Goal: Register for event/course

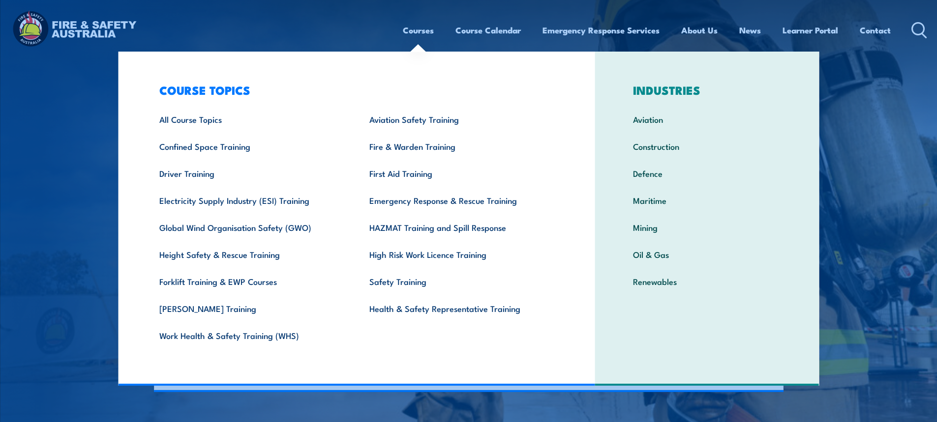
click at [418, 30] on link "Courses" at bounding box center [418, 30] width 31 height 26
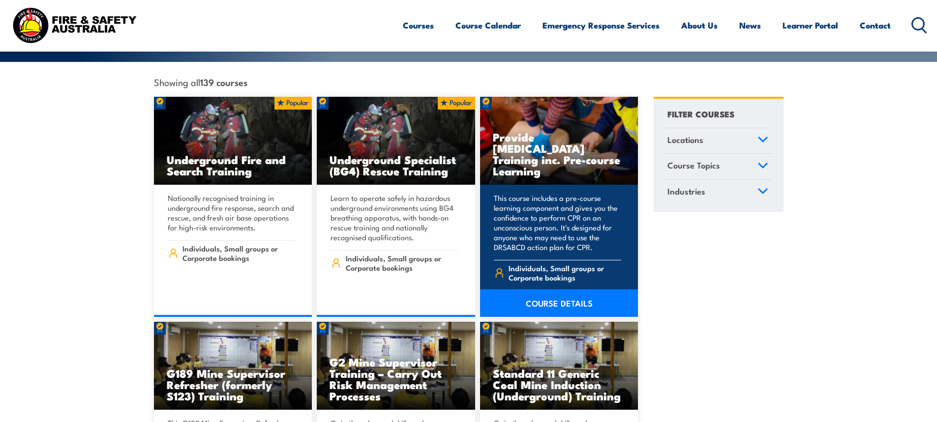
scroll to position [246, 0]
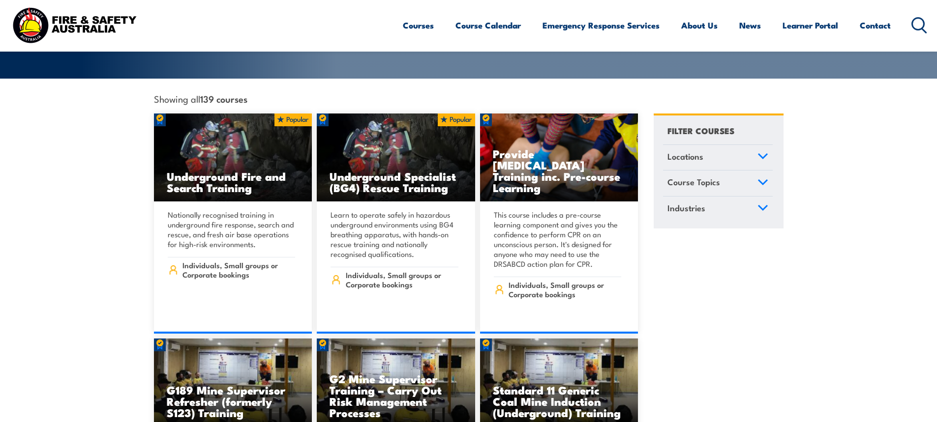
click at [760, 154] on icon at bounding box center [762, 156] width 9 height 4
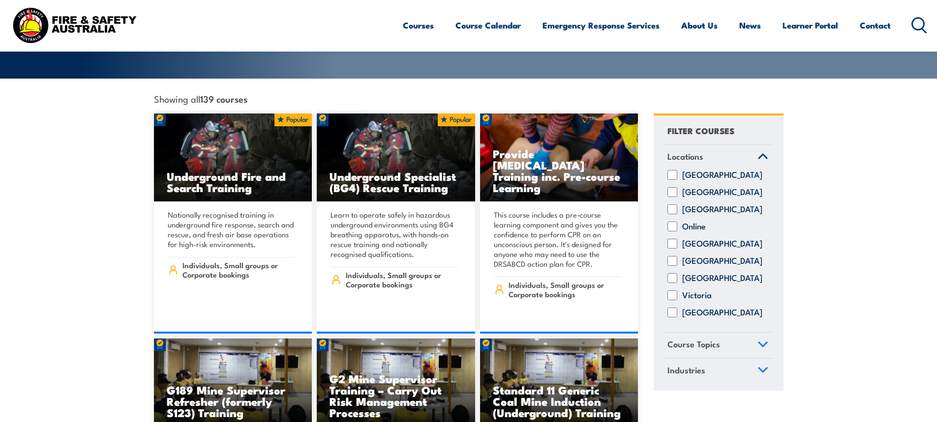
click at [672, 240] on input "[GEOGRAPHIC_DATA]" at bounding box center [672, 244] width 10 height 10
checkbox input "true"
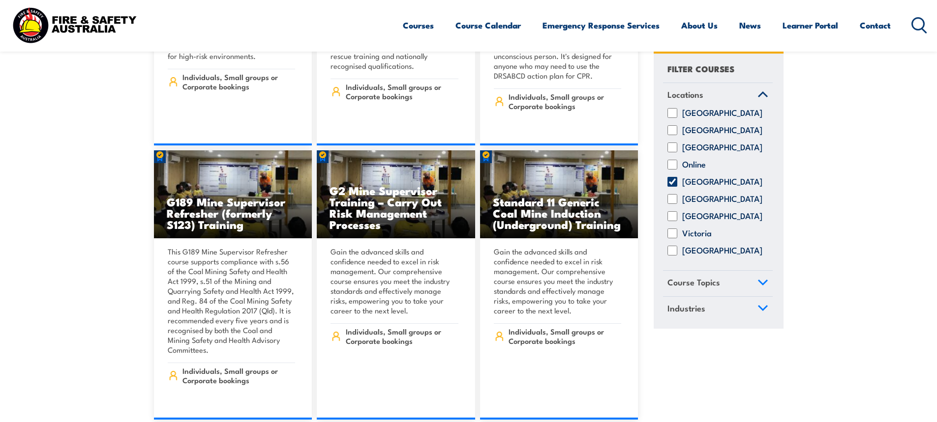
scroll to position [590, 0]
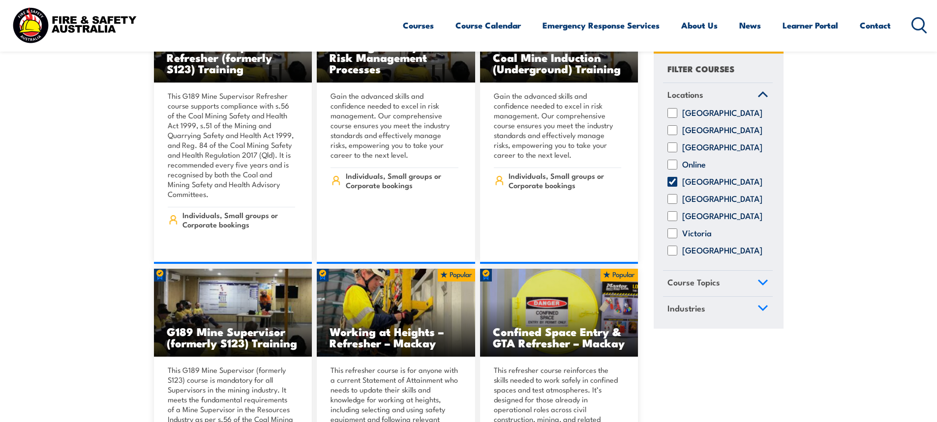
click at [761, 285] on icon at bounding box center [762, 282] width 9 height 4
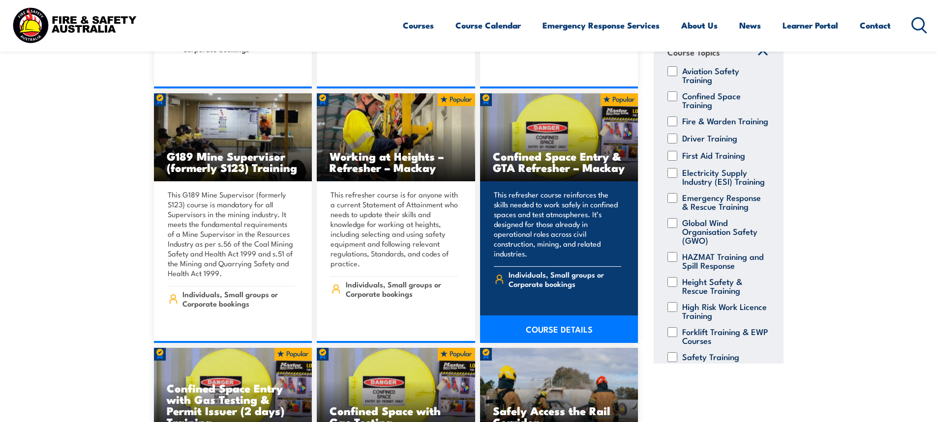
scroll to position [738, 0]
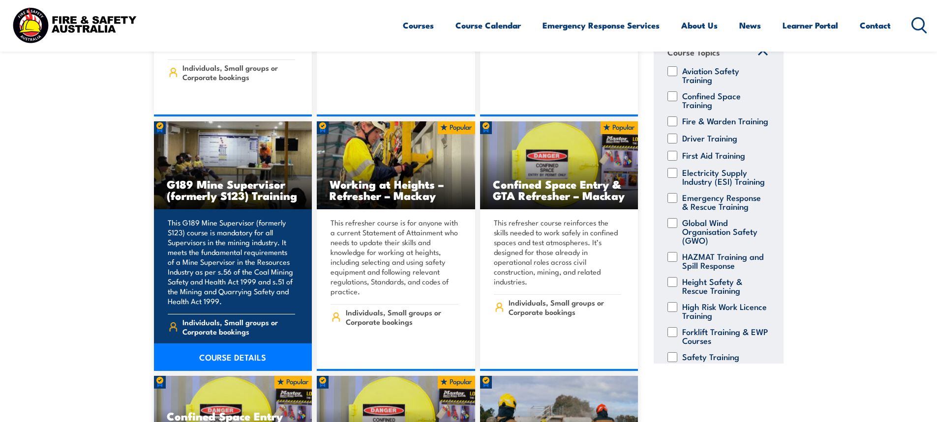
click at [217, 179] on h3 "G189 Mine Supervisor (formerly S123) Training" at bounding box center [233, 190] width 133 height 23
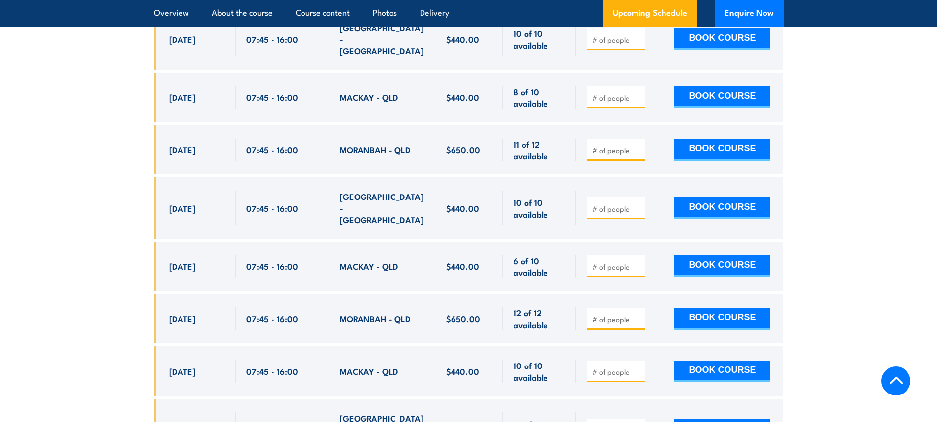
scroll to position [1770, 0]
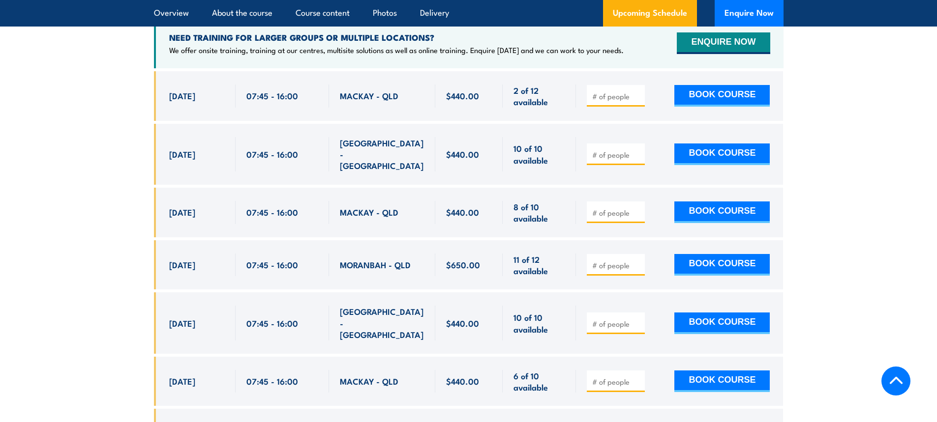
drag, startPoint x: 170, startPoint y: 291, endPoint x: 301, endPoint y: 290, distance: 131.3
click at [301, 293] on div "7 Oct, 2025, 07:45 - 07:45" at bounding box center [468, 323] width 629 height 61
copy div "7 Oct, 2025 07:45 - 16:00"
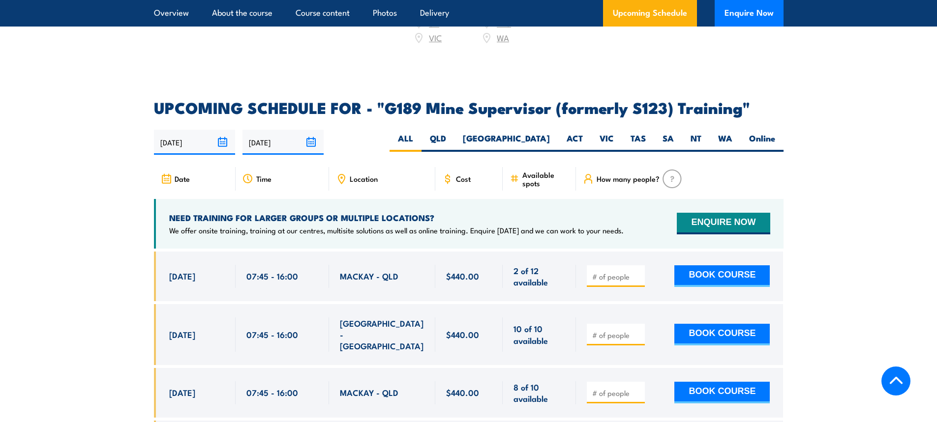
scroll to position [1574, 0]
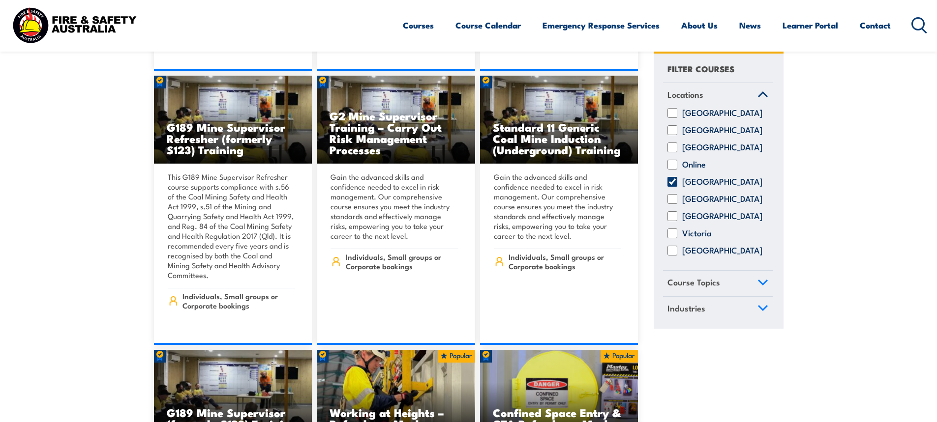
scroll to position [492, 0]
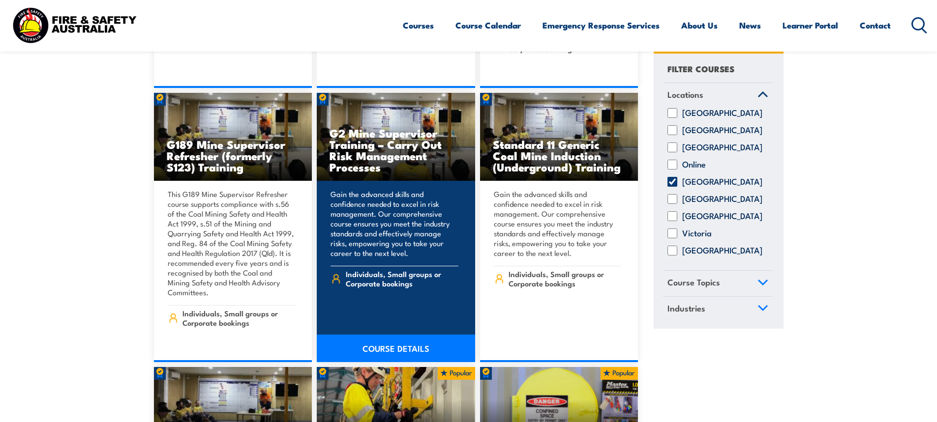
click at [376, 138] on h3 "G2 Mine Supervisor Training – Carry Out Risk Management Processes" at bounding box center [395, 149] width 133 height 45
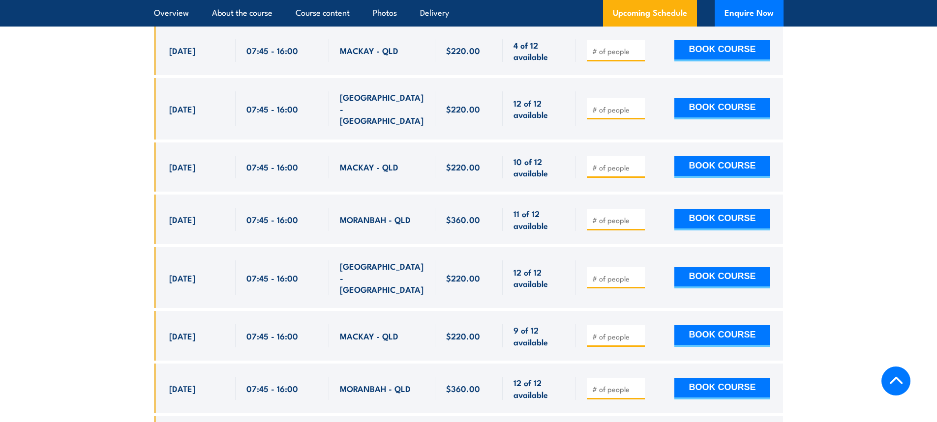
scroll to position [2016, 0]
click at [174, 272] on span "[DATE]" at bounding box center [182, 277] width 26 height 11
drag, startPoint x: 170, startPoint y: 269, endPoint x: 323, endPoint y: 274, distance: 152.6
click at [323, 274] on div "[DATE] 07:45 - 07:45" at bounding box center [468, 277] width 629 height 61
copy div "[DATE] 07:45 - 16:00"
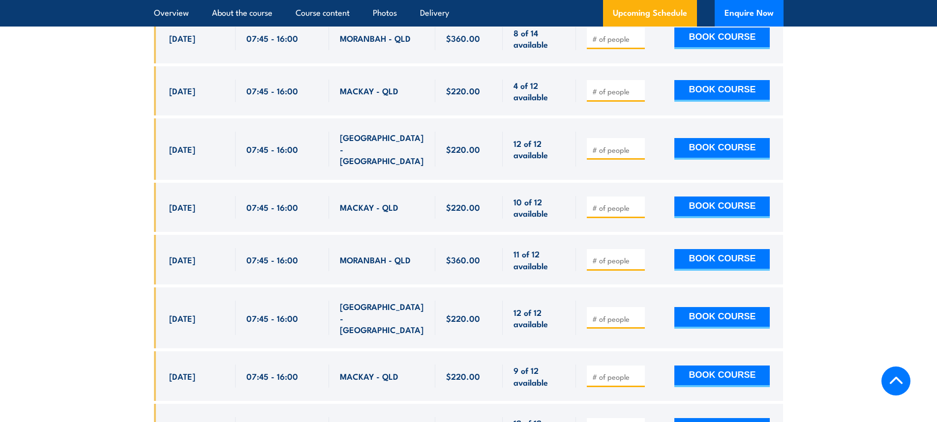
scroll to position [2066, 0]
